Goal: Task Accomplishment & Management: Use online tool/utility

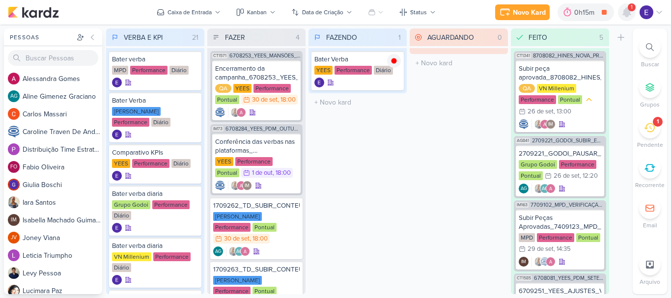
click at [628, 11] on icon at bounding box center [627, 12] width 8 height 9
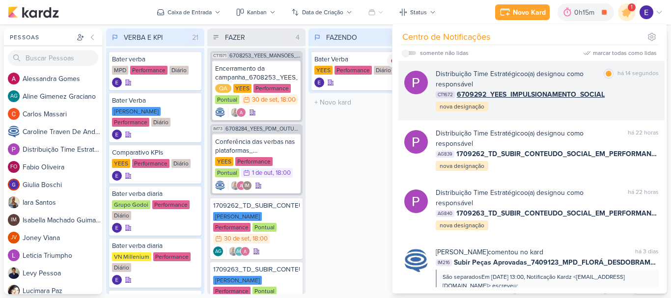
click at [648, 106] on div "Distribuição Time Estratégico o(a) designou como responsável marcar como lida h…" at bounding box center [547, 91] width 223 height 44
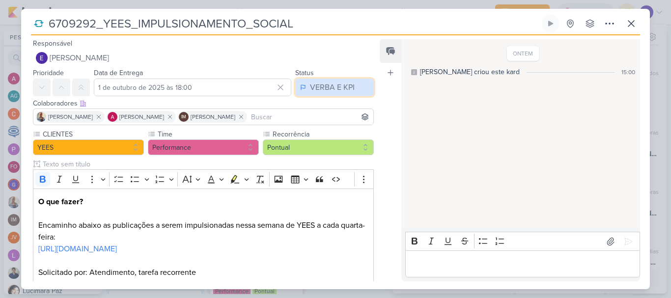
click at [314, 81] on button "VERBA E KPI" at bounding box center [334, 88] width 79 height 18
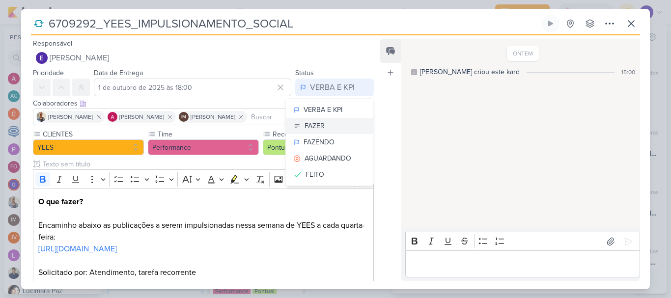
click at [331, 124] on button "FAZER" at bounding box center [329, 126] width 87 height 16
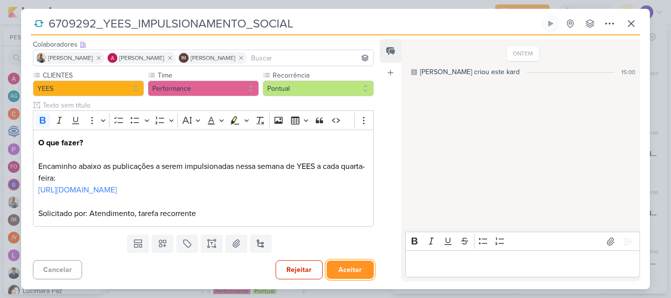
click at [342, 266] on button "Aceitar" at bounding box center [350, 270] width 47 height 18
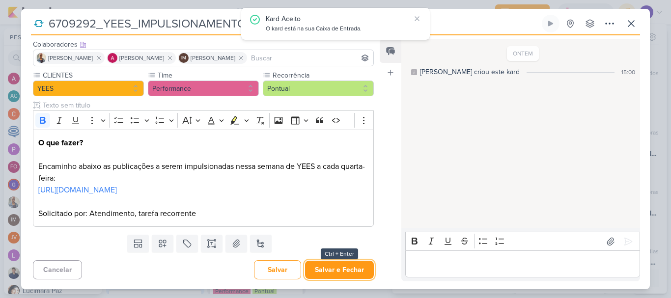
click at [342, 266] on button "Salvar e Fechar" at bounding box center [339, 270] width 69 height 18
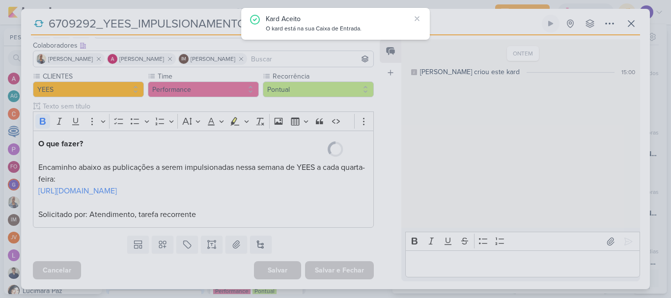
scroll to position [70, 0]
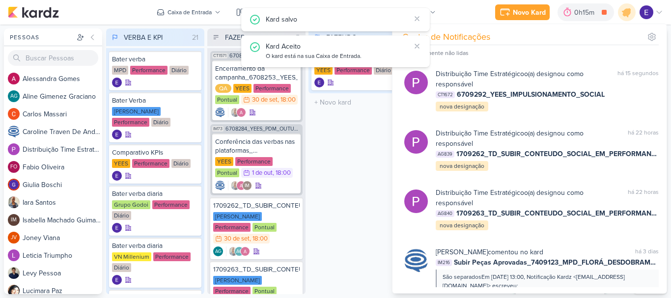
click at [337, 218] on div "FAZENDO 1 Mover Para Esquerda Mover Para Direita [GEOGRAPHIC_DATA] Bater Verba …" at bounding box center [358, 161] width 98 height 266
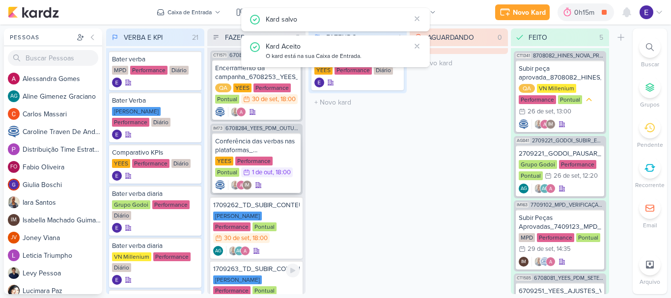
scroll to position [0, 0]
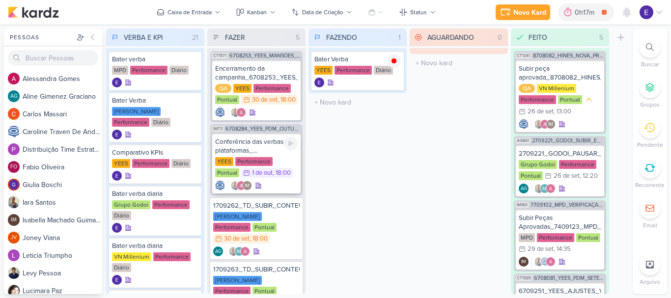
click at [280, 190] on div "Conferência das verbas nas plataformas_ 6708284_YEES_PDM_OUTUBRO [GEOGRAPHIC_DA…" at bounding box center [256, 164] width 88 height 60
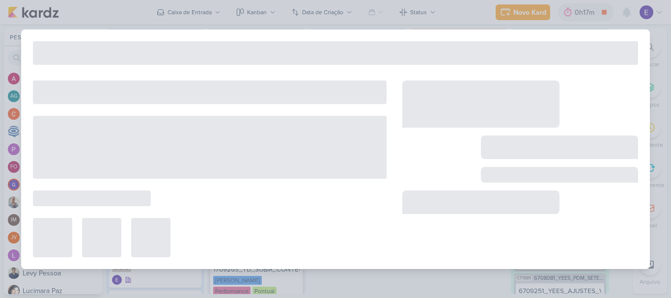
type input "Conferência das verbas nas plataformas_ 6708284_YEES_PDM_OUTUBRO"
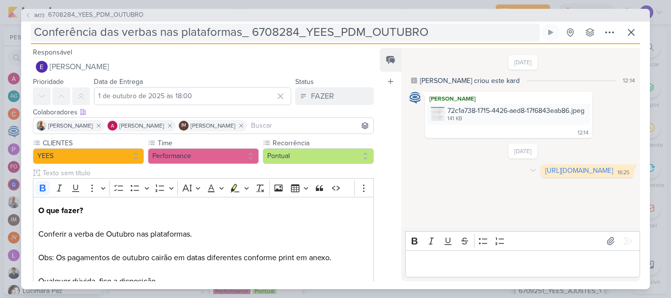
drag, startPoint x: 494, startPoint y: 186, endPoint x: 378, endPoint y: 39, distance: 187.1
click at [545, 175] on link "[URL][DOMAIN_NAME]" at bounding box center [579, 171] width 68 height 8
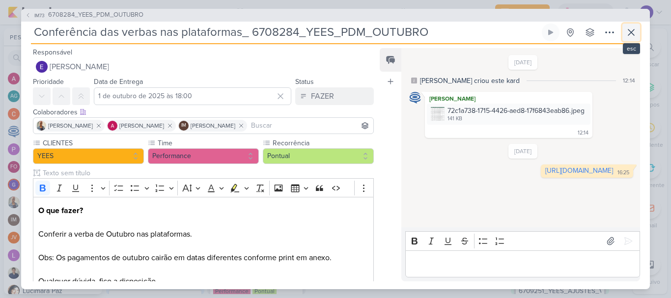
click at [635, 30] on icon at bounding box center [631, 33] width 12 height 12
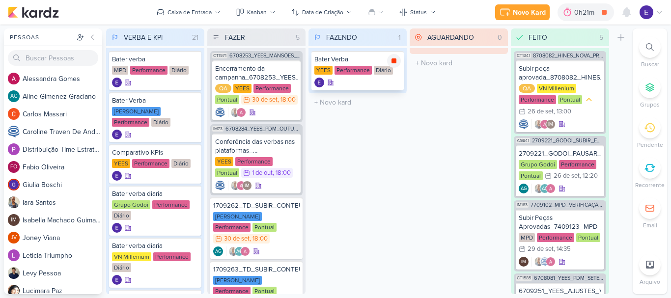
click at [393, 58] on icon at bounding box center [394, 60] width 5 height 5
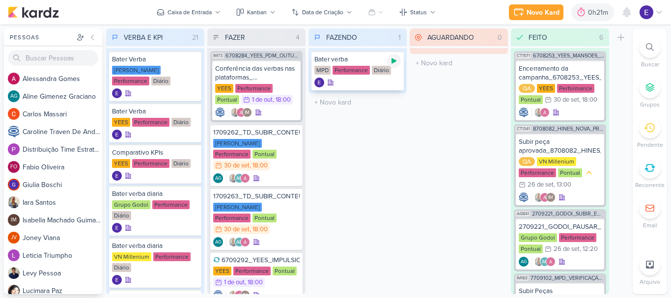
click at [392, 62] on icon at bounding box center [394, 61] width 8 height 8
click at [394, 62] on icon at bounding box center [394, 60] width 5 height 5
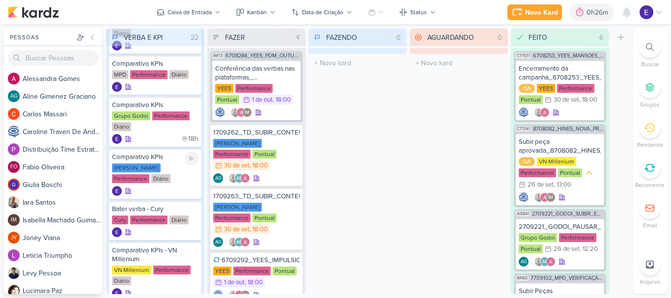
scroll to position [295, 0]
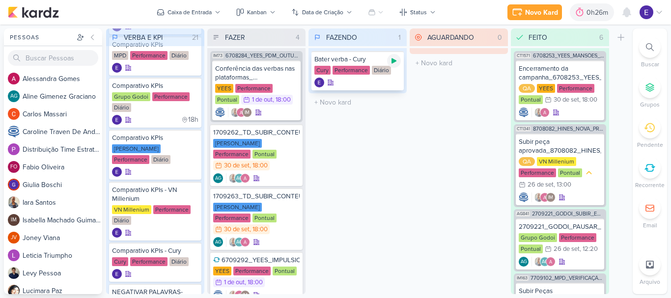
click at [390, 66] on div at bounding box center [394, 61] width 14 height 14
click at [397, 58] on icon at bounding box center [394, 61] width 8 height 8
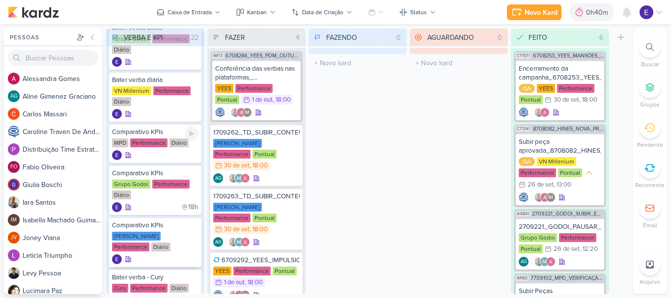
scroll to position [197, 0]
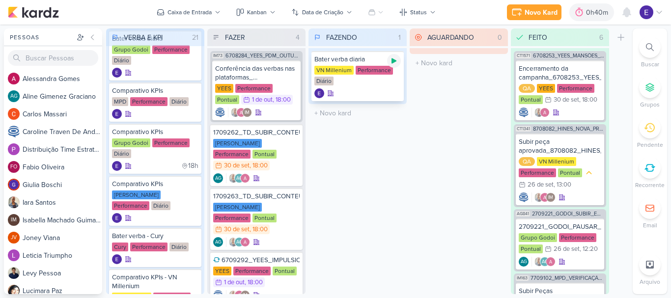
click at [390, 61] on div at bounding box center [394, 61] width 14 height 14
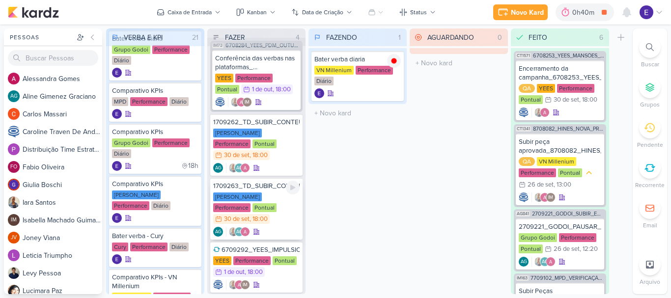
scroll to position [12, 0]
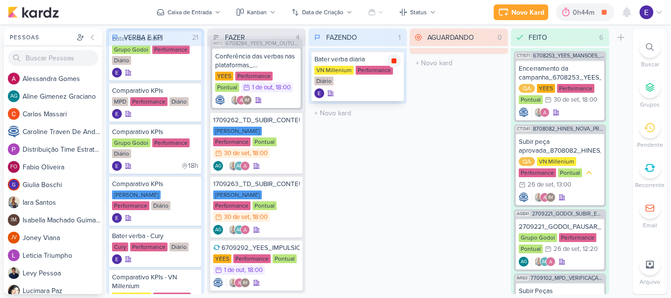
click at [393, 59] on icon at bounding box center [394, 60] width 5 height 5
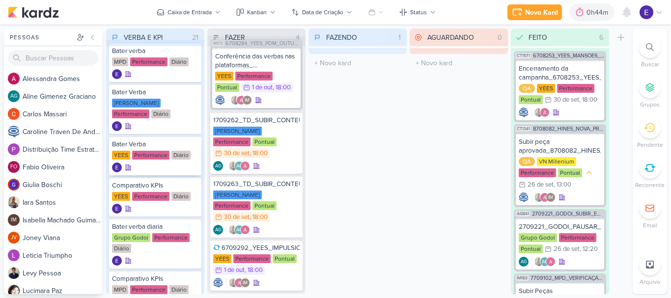
scroll to position [0, 0]
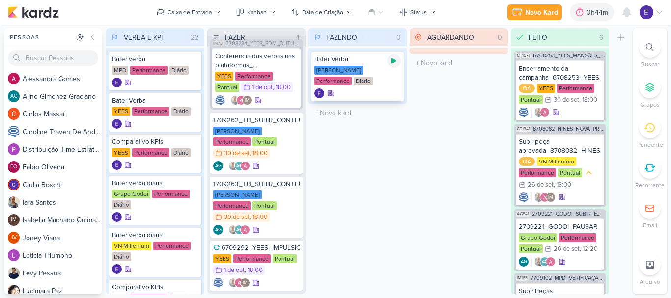
click at [397, 60] on icon at bounding box center [394, 61] width 8 height 8
